Goal: Information Seeking & Learning: Learn about a topic

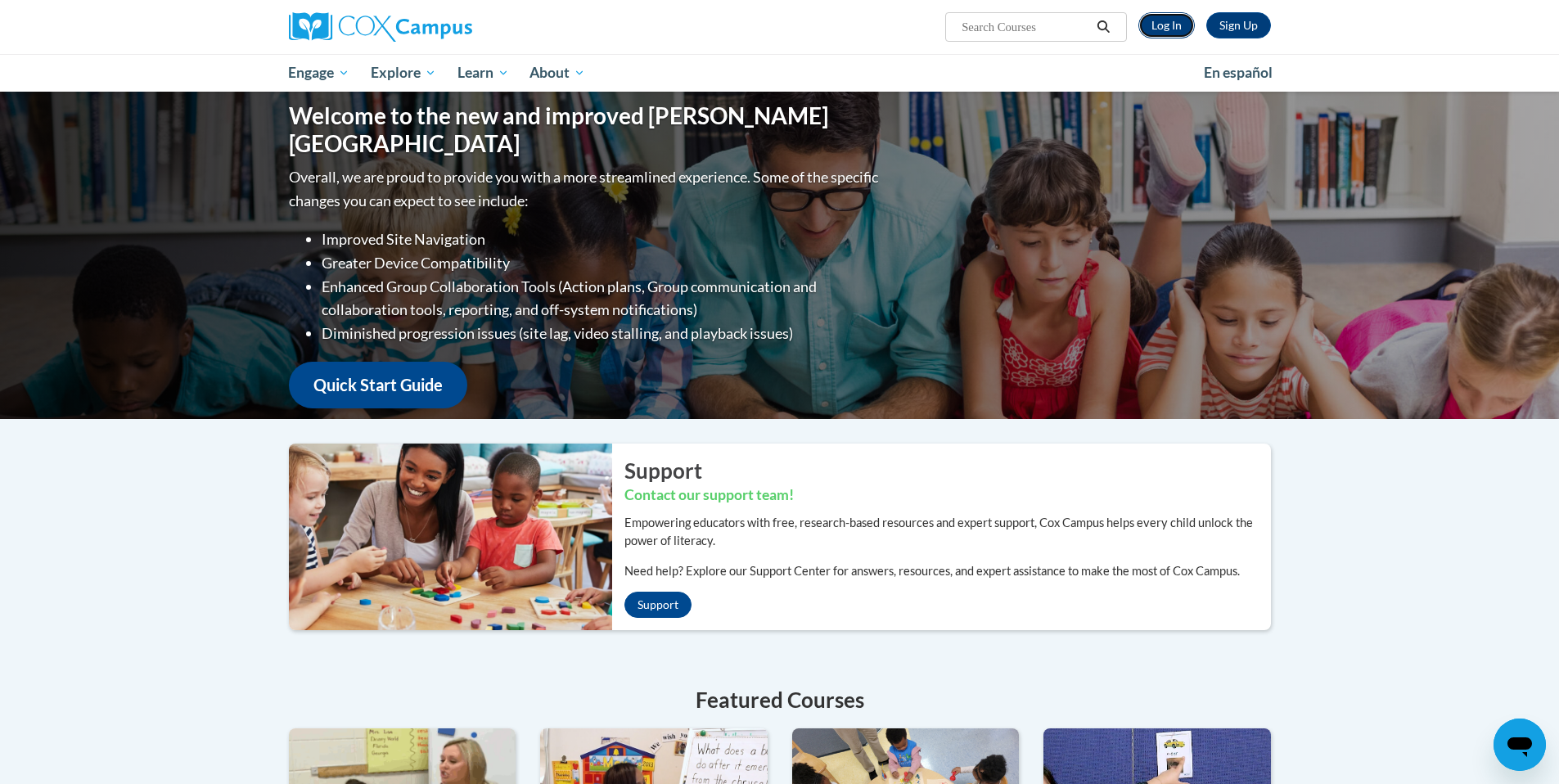
click at [1154, 27] on link "Log In" at bounding box center [1166, 26] width 56 height 27
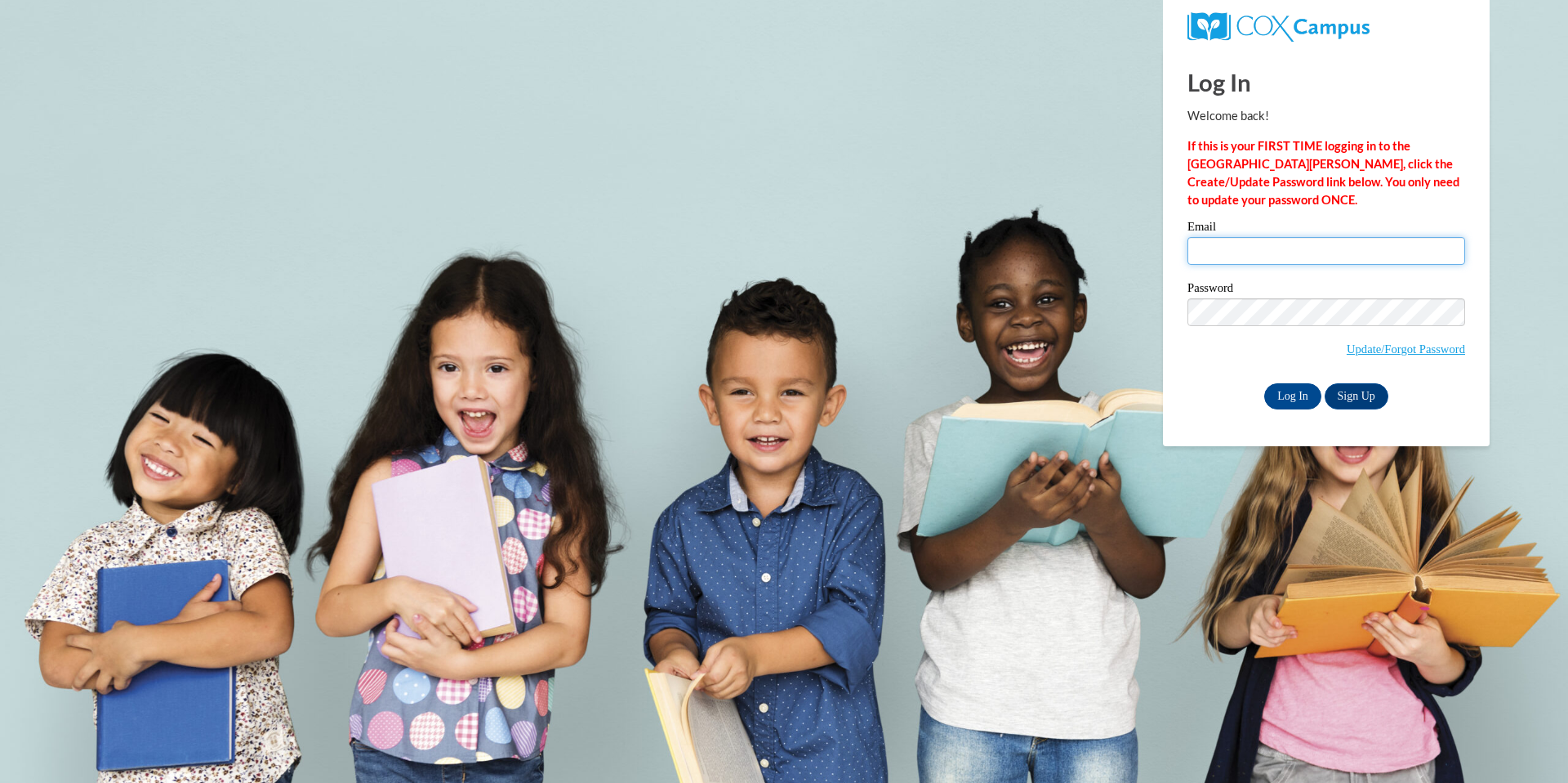
click at [1245, 249] on input "Email" at bounding box center [1325, 250] width 278 height 27
click at [1308, 258] on input "10072136@k12.hi.us" at bounding box center [1325, 250] width 278 height 27
click at [1309, 246] on input "10072136@k12.hi.us" at bounding box center [1325, 250] width 278 height 27
click at [1313, 246] on input "10072136@k12.hi.us" at bounding box center [1325, 250] width 278 height 27
type input "careyanne.nakamura@k12.hi.us"
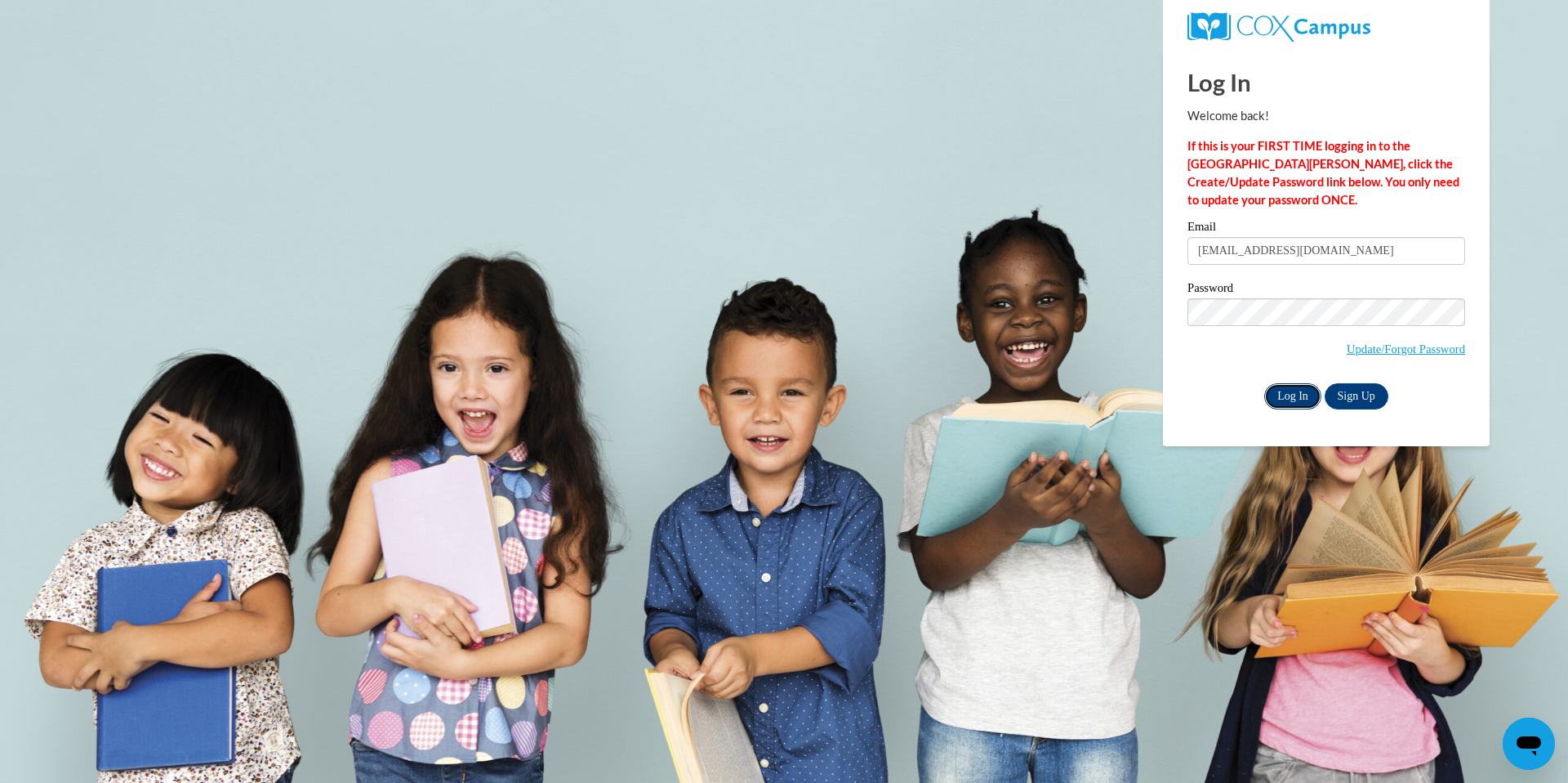
click at [1297, 392] on input "Log In" at bounding box center [1292, 396] width 57 height 27
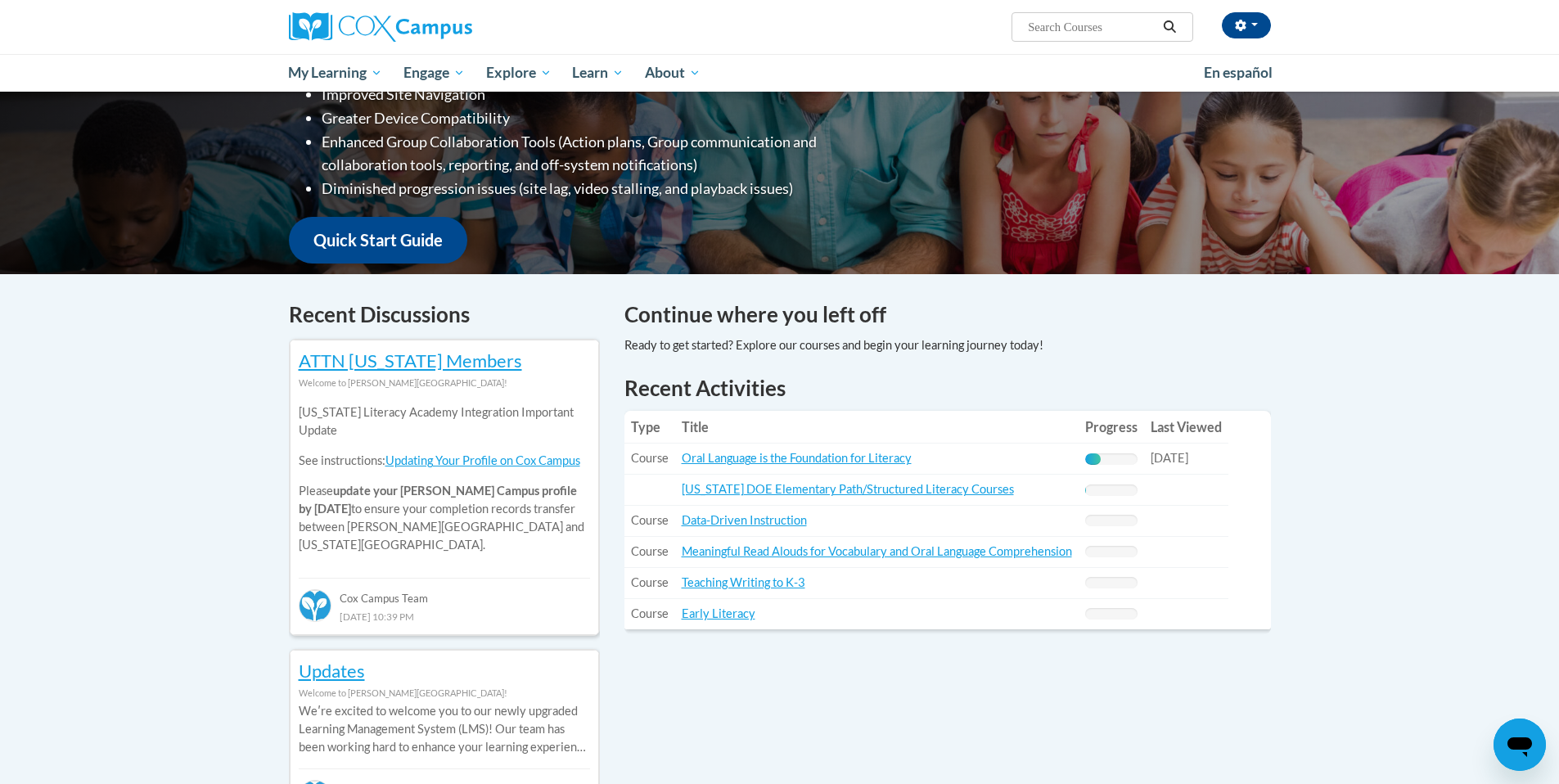
scroll to position [302, 0]
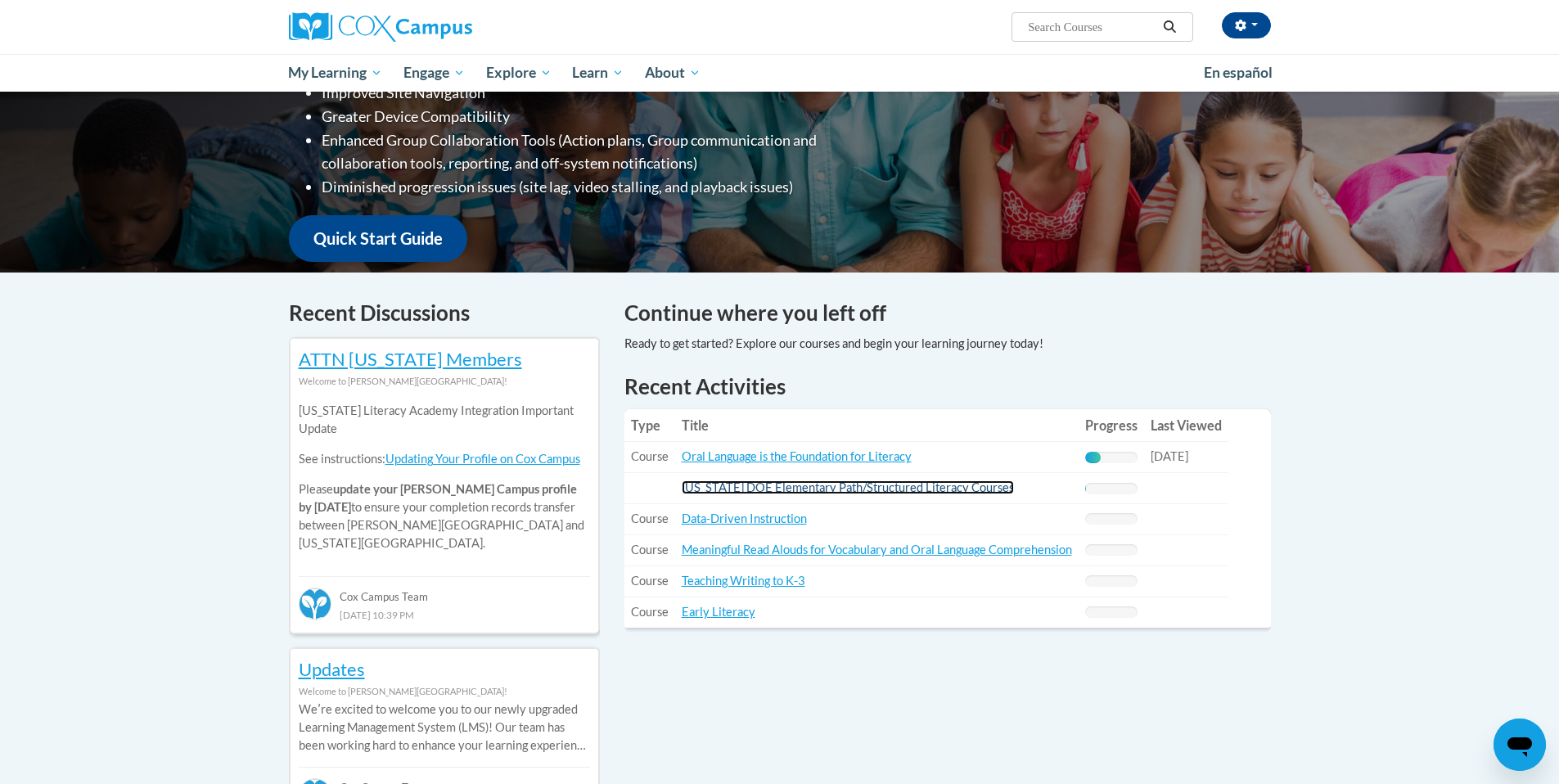
click at [773, 487] on link "Hawaii DOE Elementary Path/Structured Literacy Courses" at bounding box center [848, 487] width 332 height 14
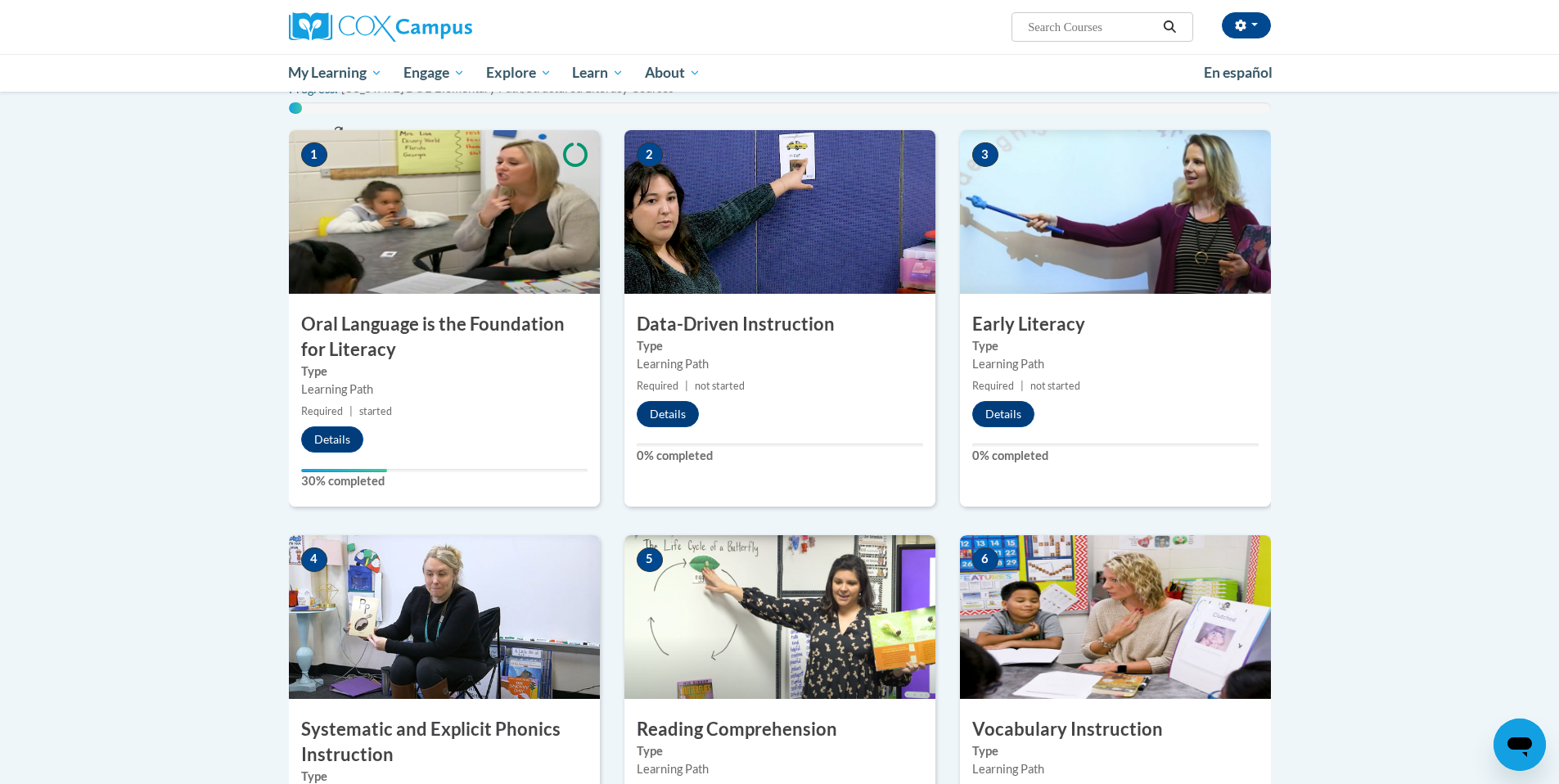
scroll to position [423, 0]
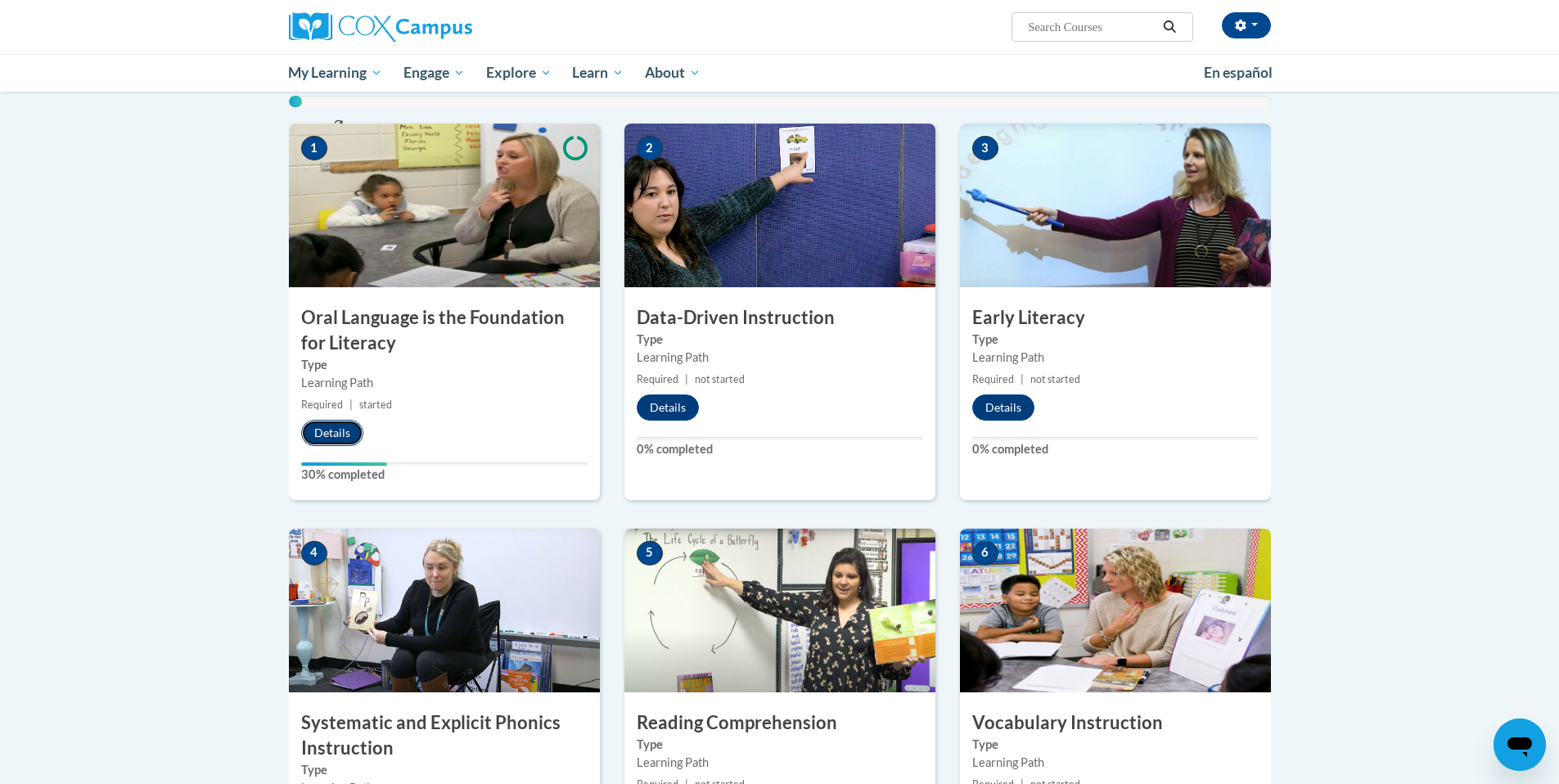
click at [330, 428] on button "Details" at bounding box center [331, 433] width 62 height 27
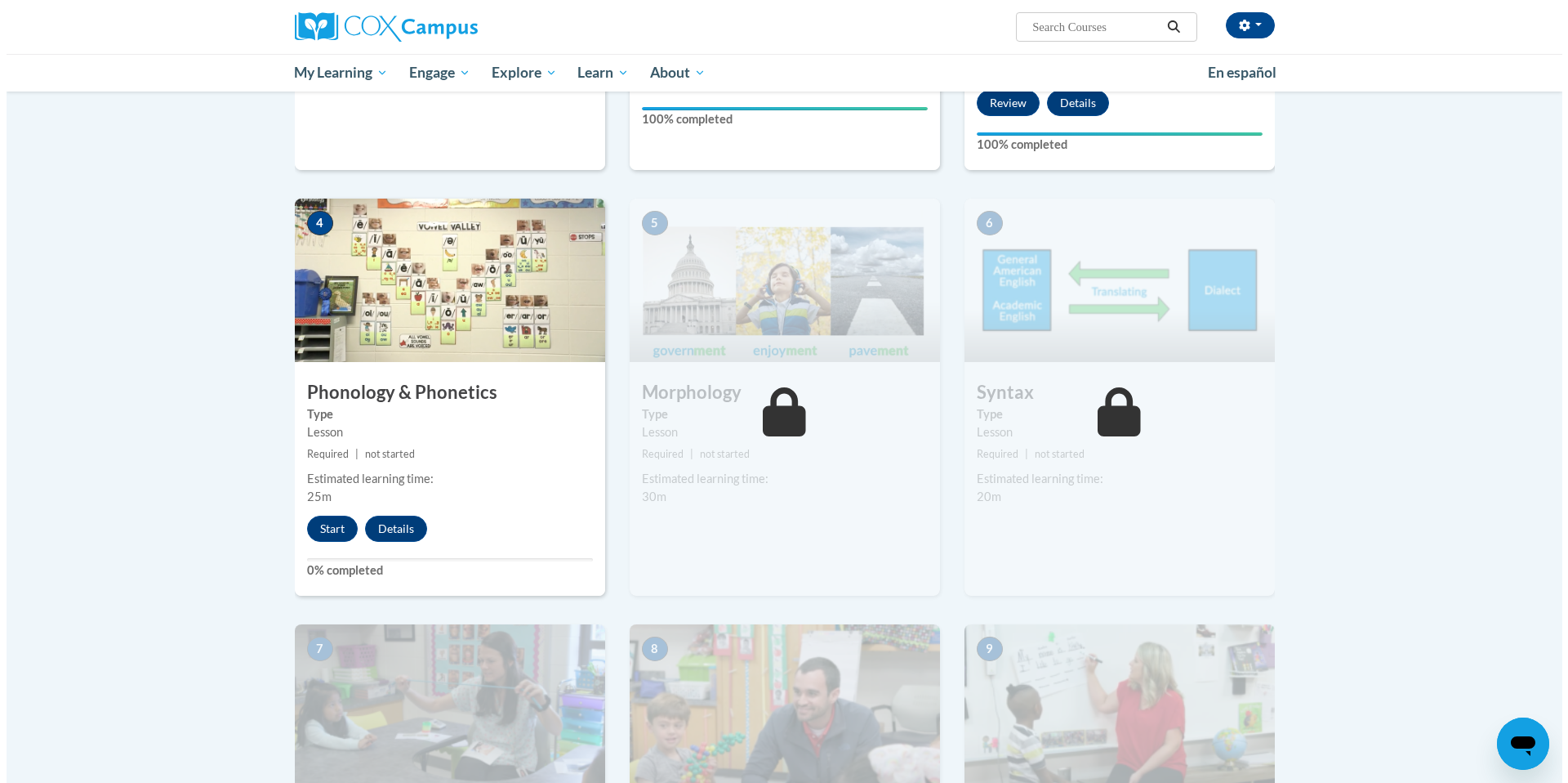
scroll to position [611, 0]
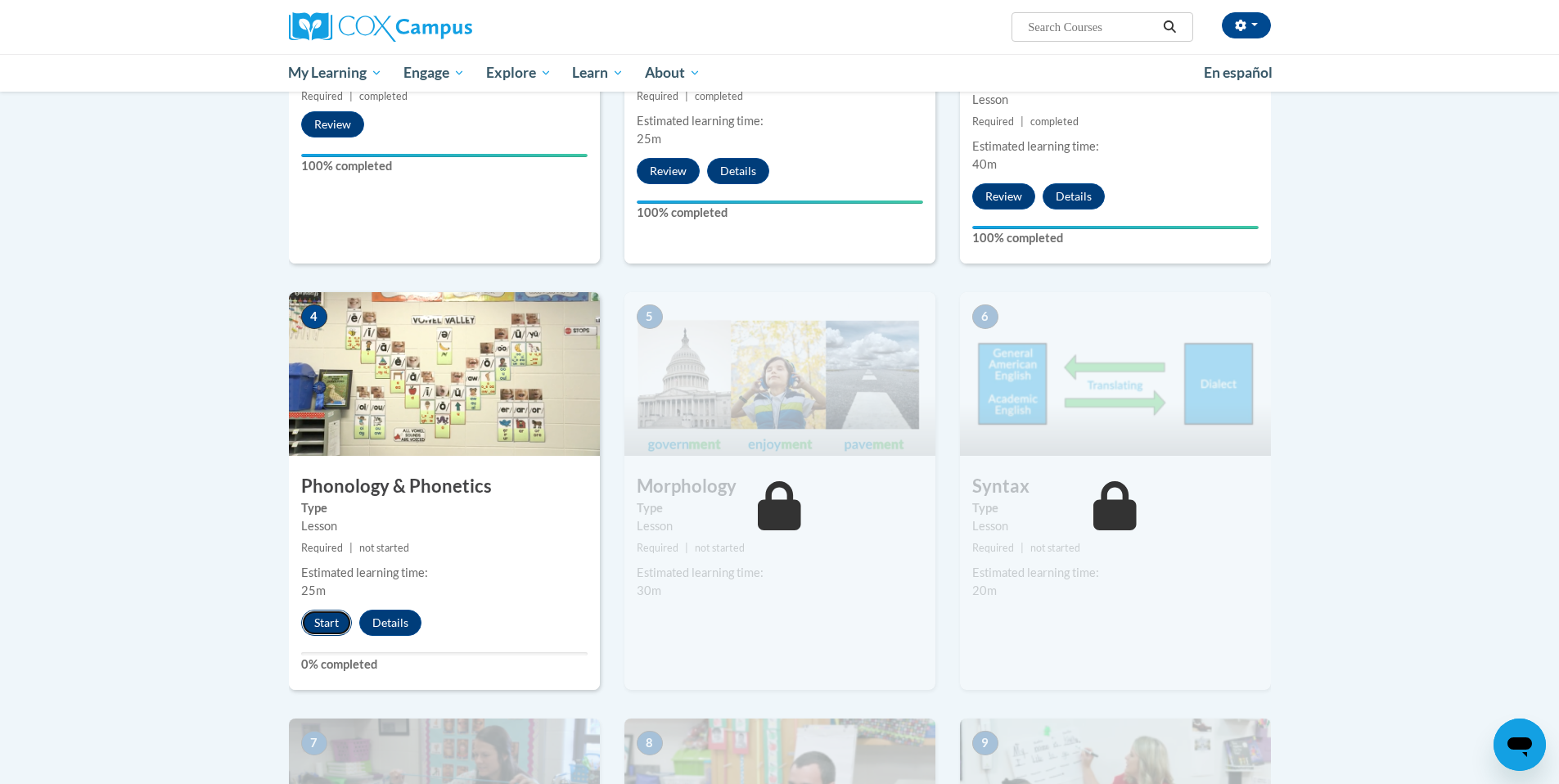
click at [323, 624] on button "Start" at bounding box center [326, 623] width 50 height 27
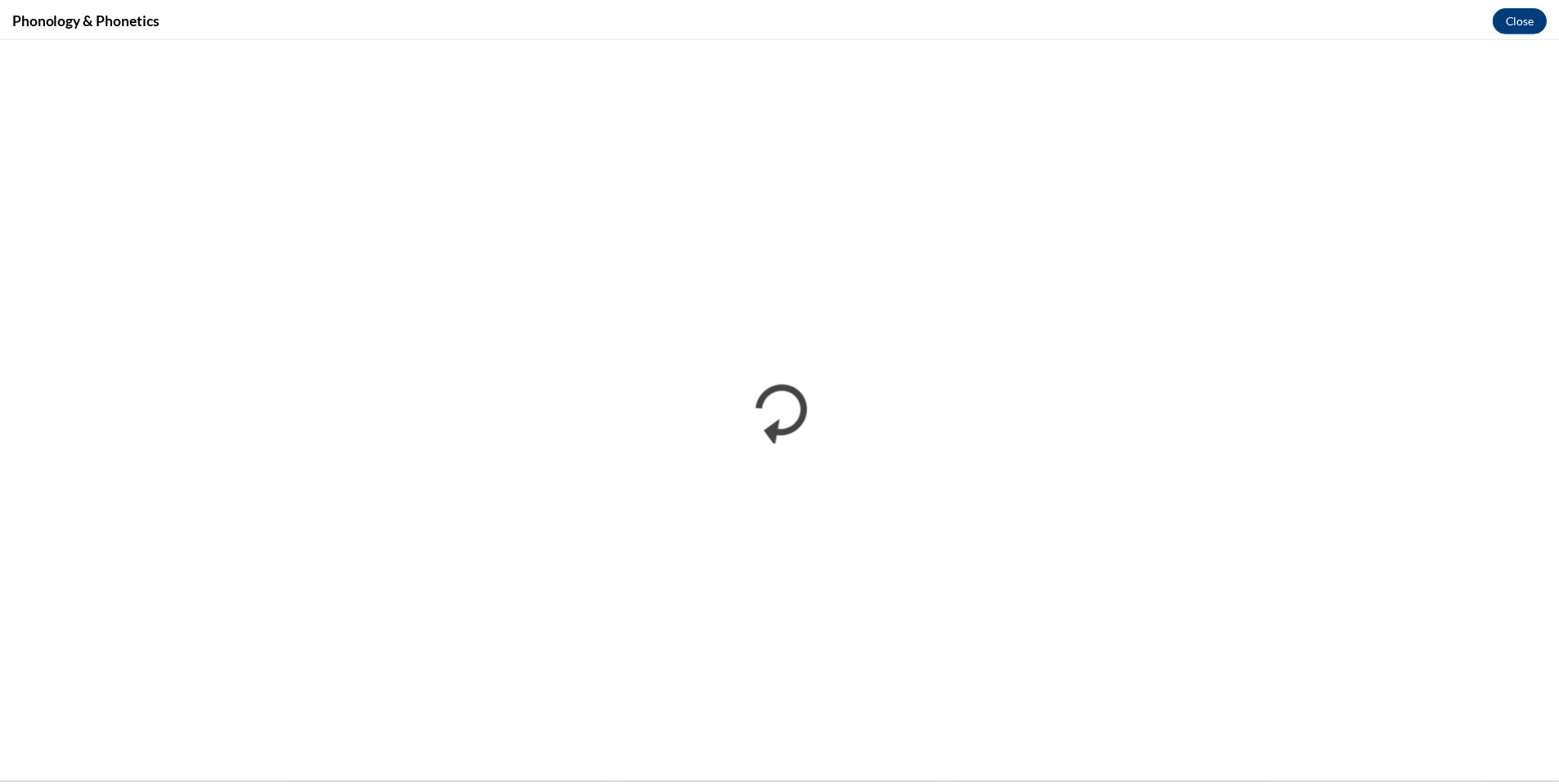
scroll to position [0, 0]
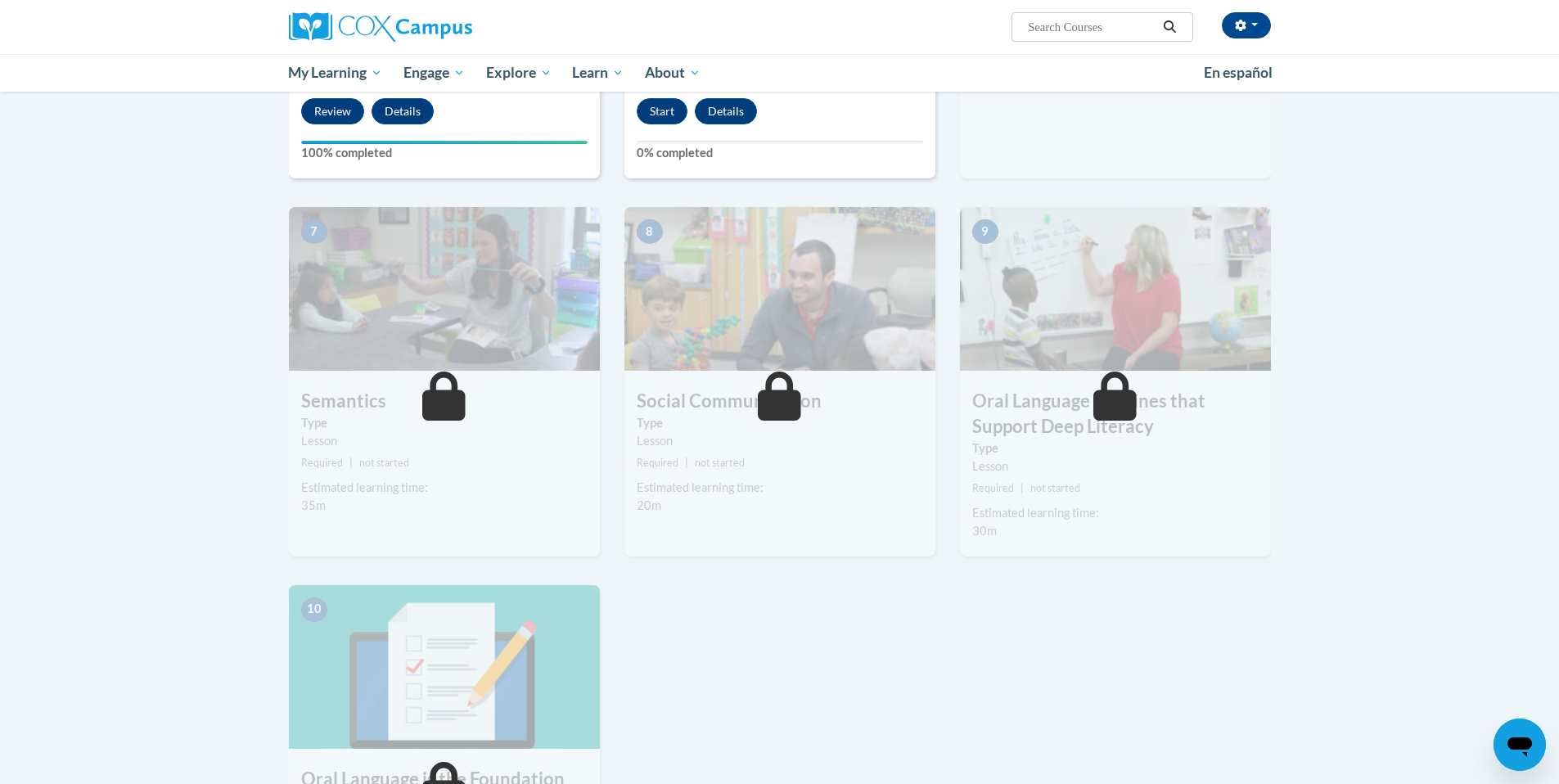
scroll to position [1364, 0]
